Goal: Task Accomplishment & Management: Use online tool/utility

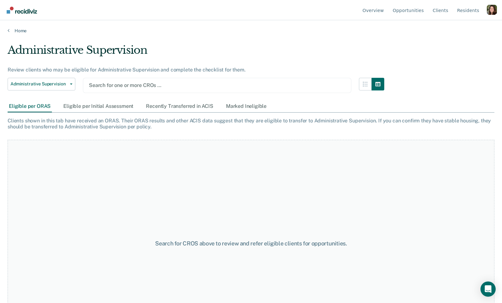
click at [490, 10] on div "Profile dropdown button" at bounding box center [492, 10] width 10 height 10
click at [449, 31] on link "Profile" at bounding box center [466, 29] width 41 height 5
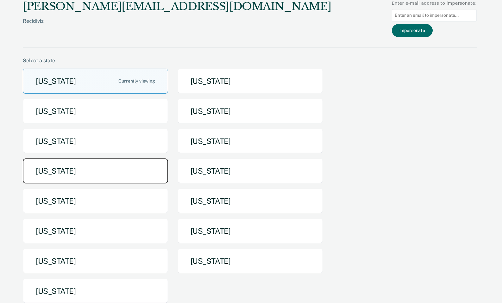
click at [121, 168] on button "[US_STATE]" at bounding box center [95, 171] width 145 height 25
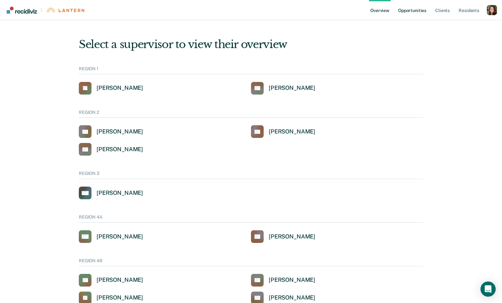
click at [415, 3] on link "Opportunities" at bounding box center [412, 10] width 31 height 20
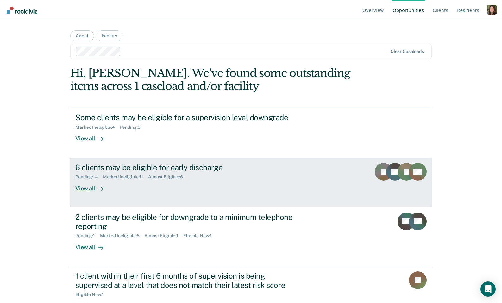
click at [198, 182] on div "6 clients may be eligible for early discharge Pending : 14 Marked Ineligible : …" at bounding box center [194, 177] width 238 height 29
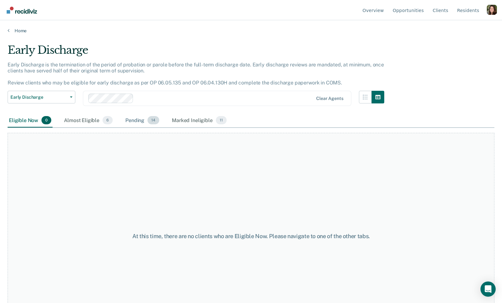
click at [135, 122] on div "Pending 14" at bounding box center [142, 121] width 36 height 14
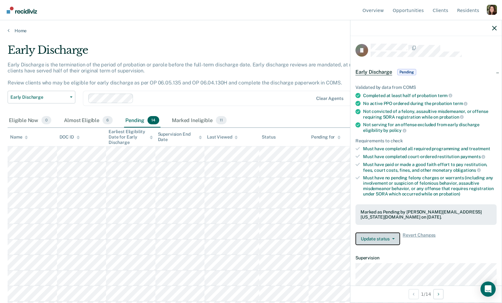
click at [378, 233] on button "Update status" at bounding box center [378, 239] width 45 height 13
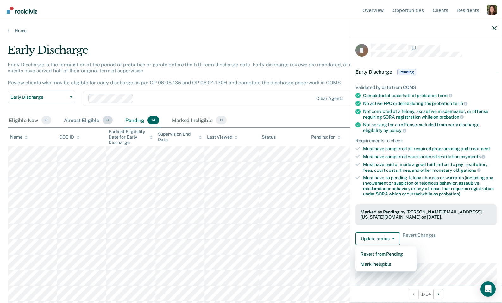
click at [71, 121] on div "Almost Eligible 6" at bounding box center [88, 121] width 51 height 14
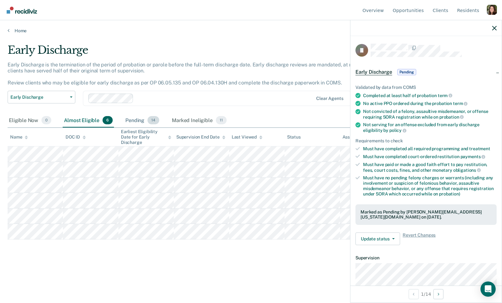
click at [137, 120] on div "Pending 14" at bounding box center [142, 121] width 36 height 14
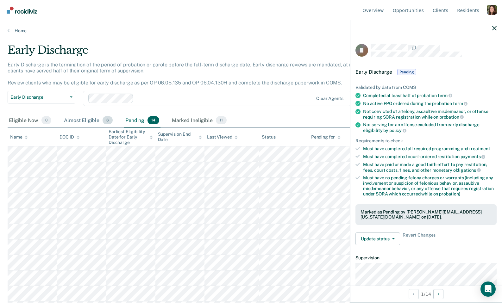
click at [91, 119] on div "Almost Eligible 6" at bounding box center [88, 121] width 51 height 14
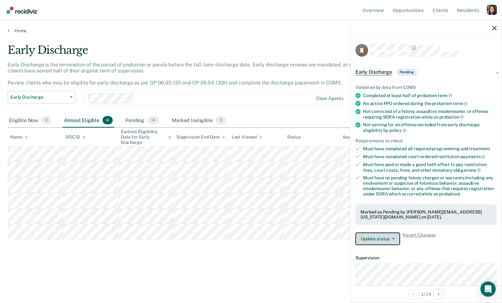
click at [377, 234] on button "Update status" at bounding box center [378, 239] width 45 height 13
click at [443, 253] on article "JJ Early Discharge Pending Validated by data from COMS Completed at least half …" at bounding box center [426, 208] width 141 height 329
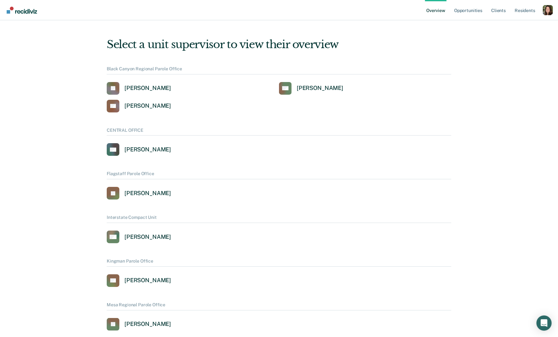
click at [502, 9] on div "Profile dropdown button" at bounding box center [548, 10] width 10 height 10
click at [502, 26] on link "Profile" at bounding box center [522, 25] width 51 height 5
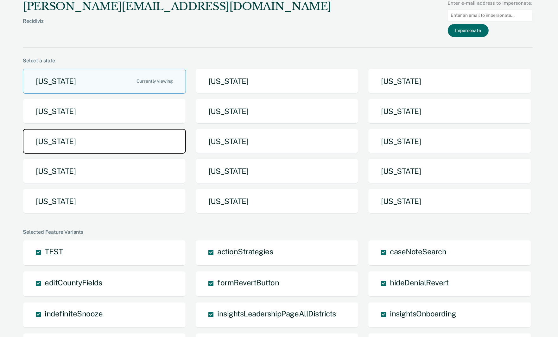
click at [123, 141] on button "[US_STATE]" at bounding box center [104, 141] width 163 height 25
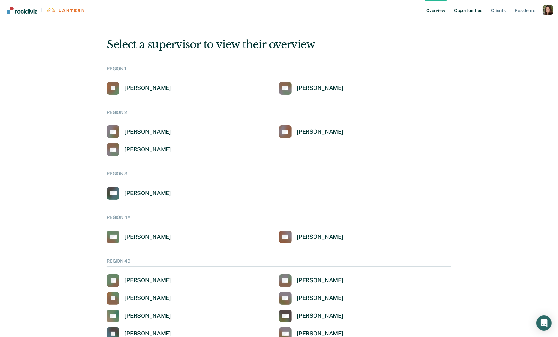
click at [480, 13] on link "Opportunities" at bounding box center [468, 10] width 31 height 20
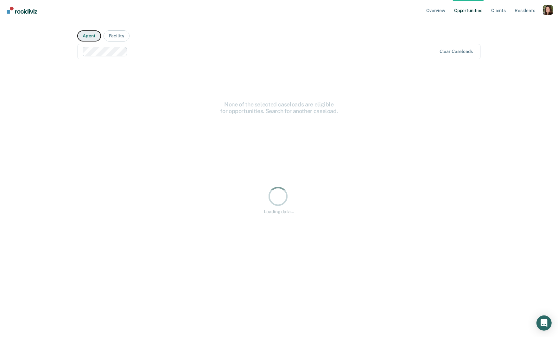
click at [90, 36] on button "Agent" at bounding box center [88, 35] width 23 height 11
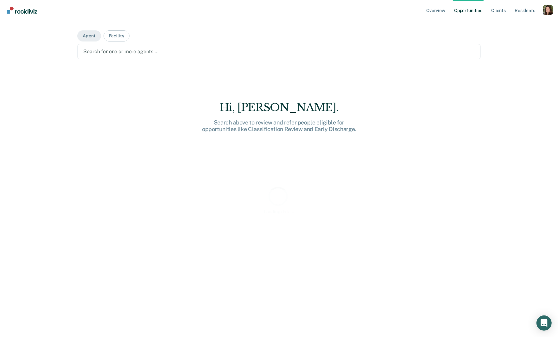
click at [107, 52] on div at bounding box center [278, 51] width 391 height 7
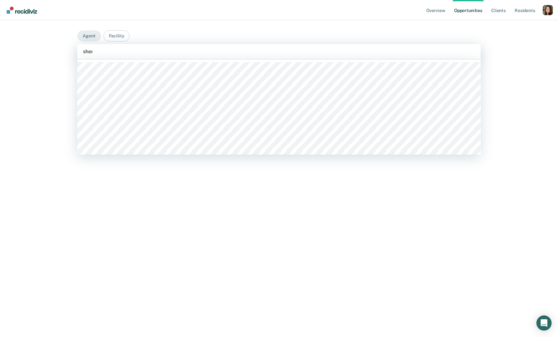
type input "[PERSON_NAME]"
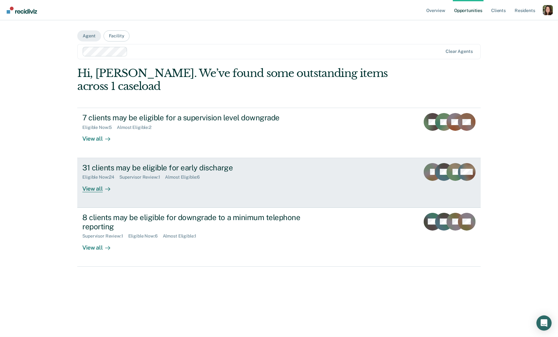
click at [153, 167] on div "31 clients may be eligible for early discharge" at bounding box center [193, 167] width 222 height 9
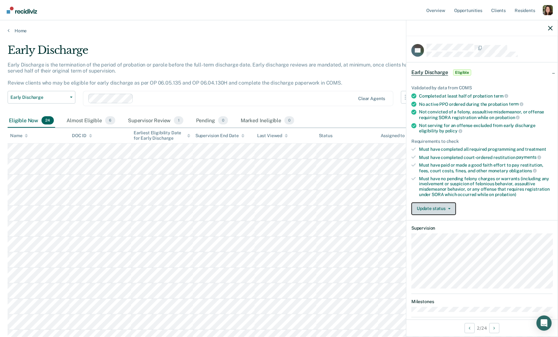
click at [430, 209] on button "Update status" at bounding box center [433, 208] width 45 height 13
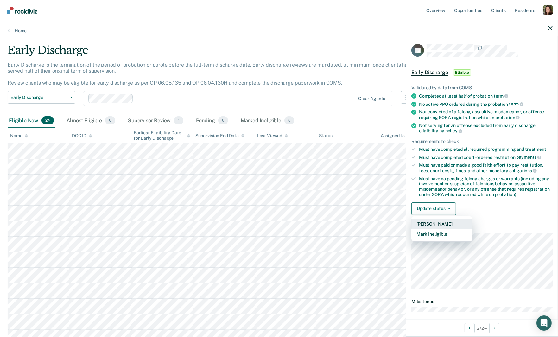
click at [443, 223] on button "[PERSON_NAME]" at bounding box center [441, 224] width 61 height 10
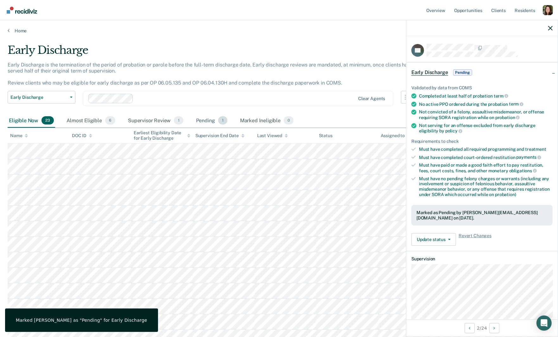
click at [206, 120] on div "Pending 1" at bounding box center [212, 121] width 34 height 14
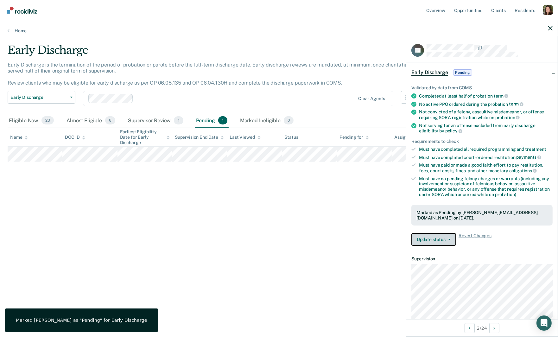
click at [435, 236] on button "Update status" at bounding box center [433, 239] width 45 height 13
